Goal: Task Accomplishment & Management: Complete application form

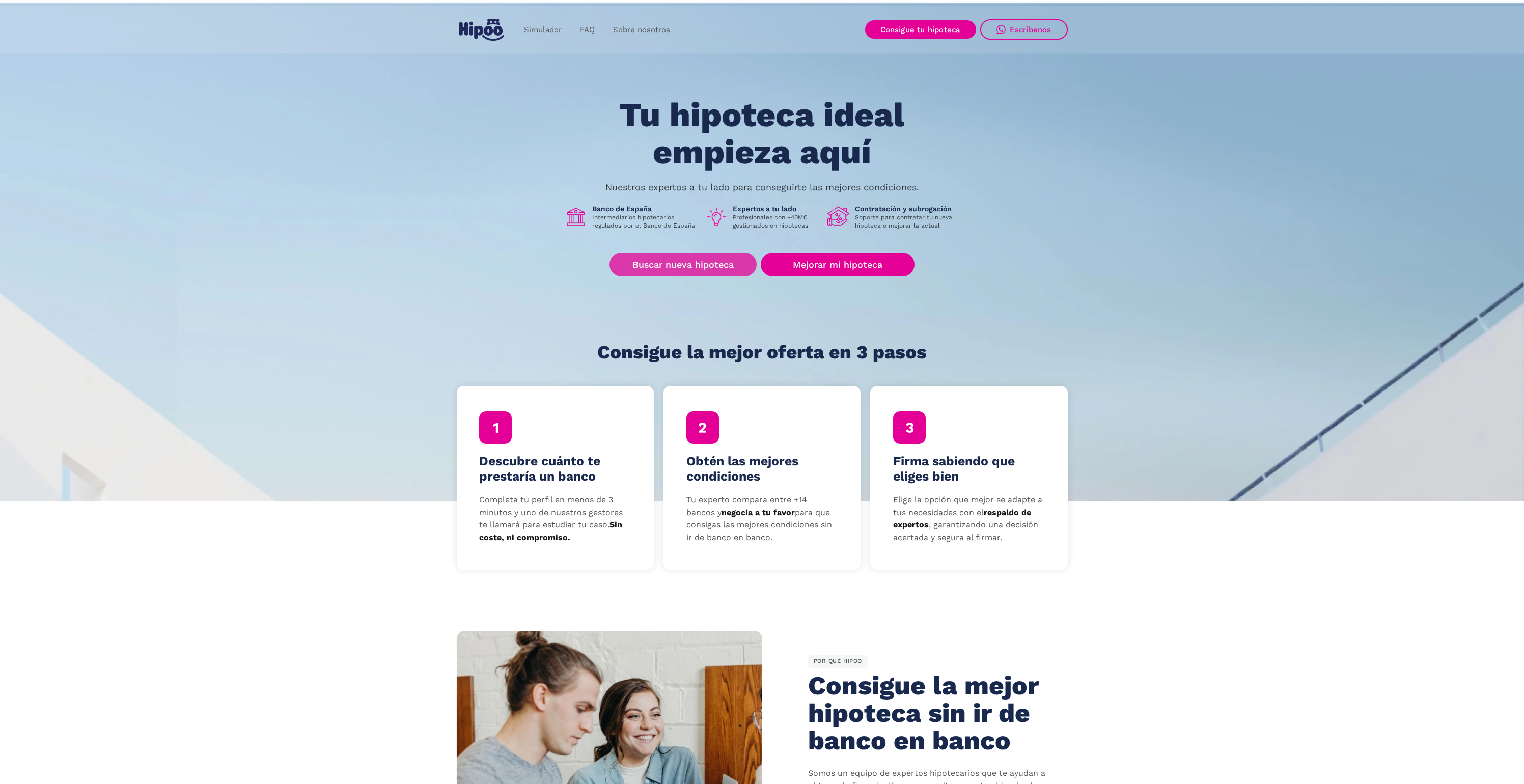
click at [711, 266] on link "Buscar nueva hipoteca" at bounding box center [683, 264] width 148 height 24
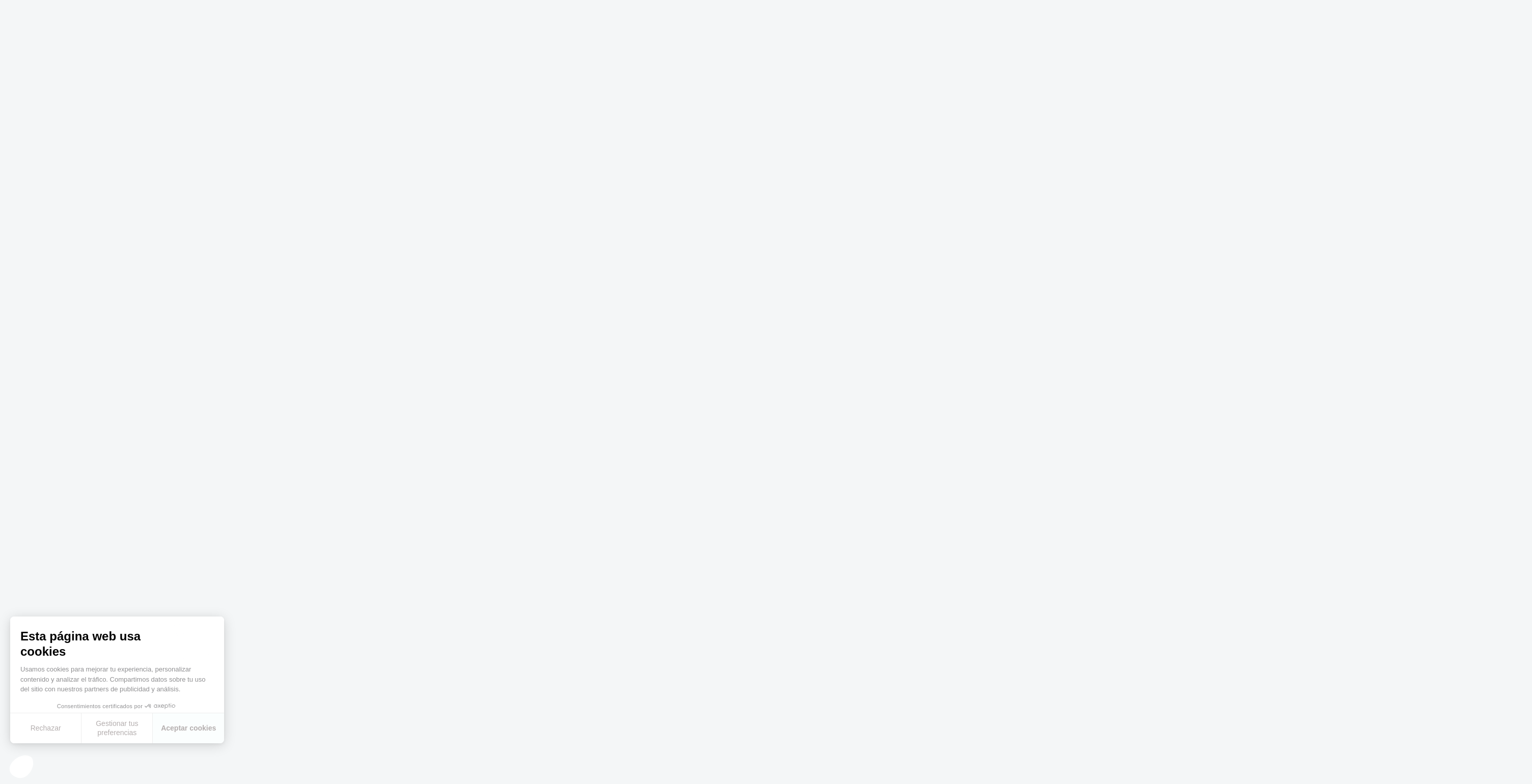
drag, startPoint x: 660, startPoint y: 291, endPoint x: 637, endPoint y: 247, distance: 49.6
click at [660, 291] on body at bounding box center [766, 392] width 1532 height 784
